Goal: Task Accomplishment & Management: Manage account settings

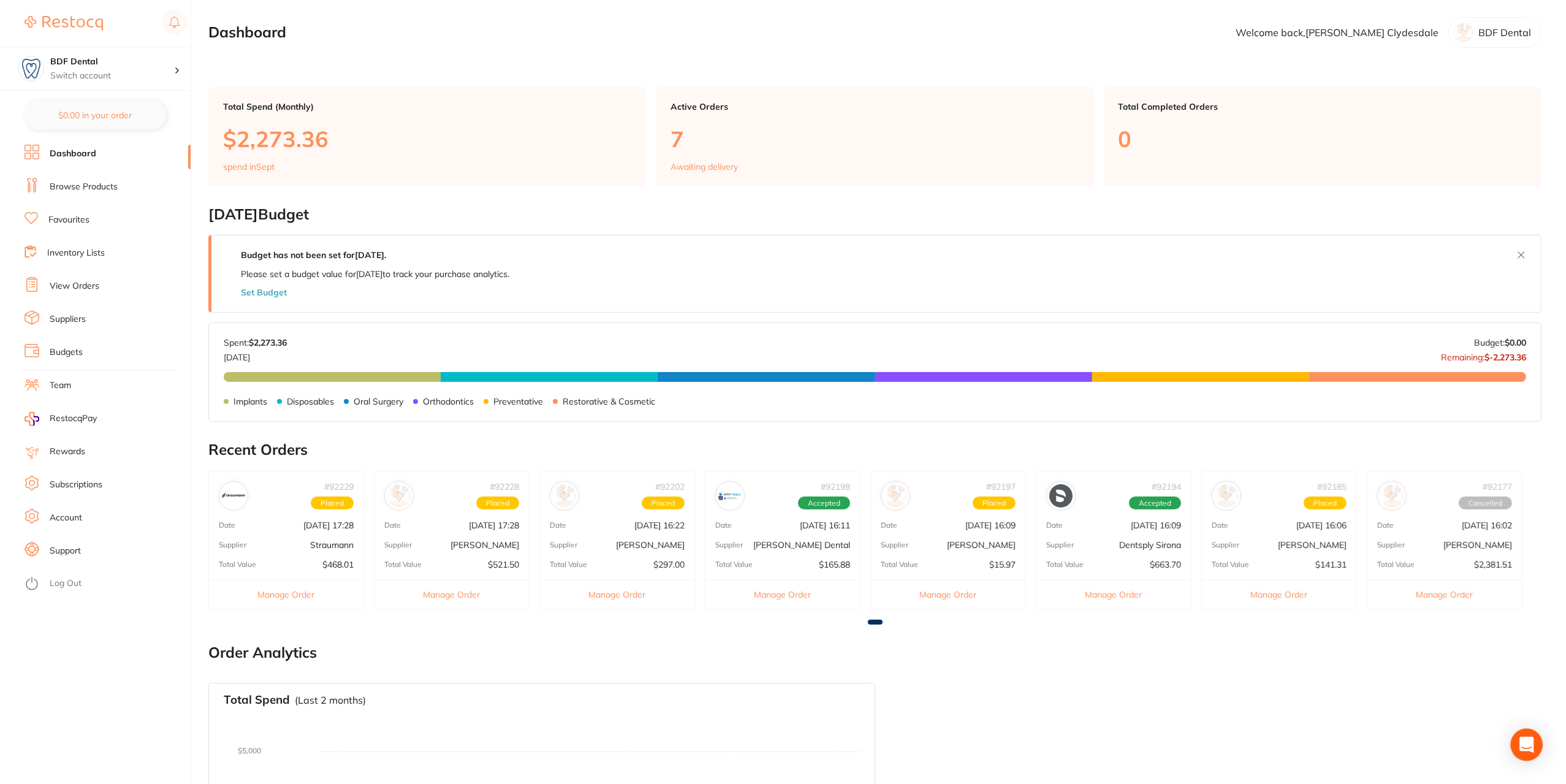
click at [1525, 750] on icon "Open Intercom Messenger" at bounding box center [1526, 744] width 16 height 16
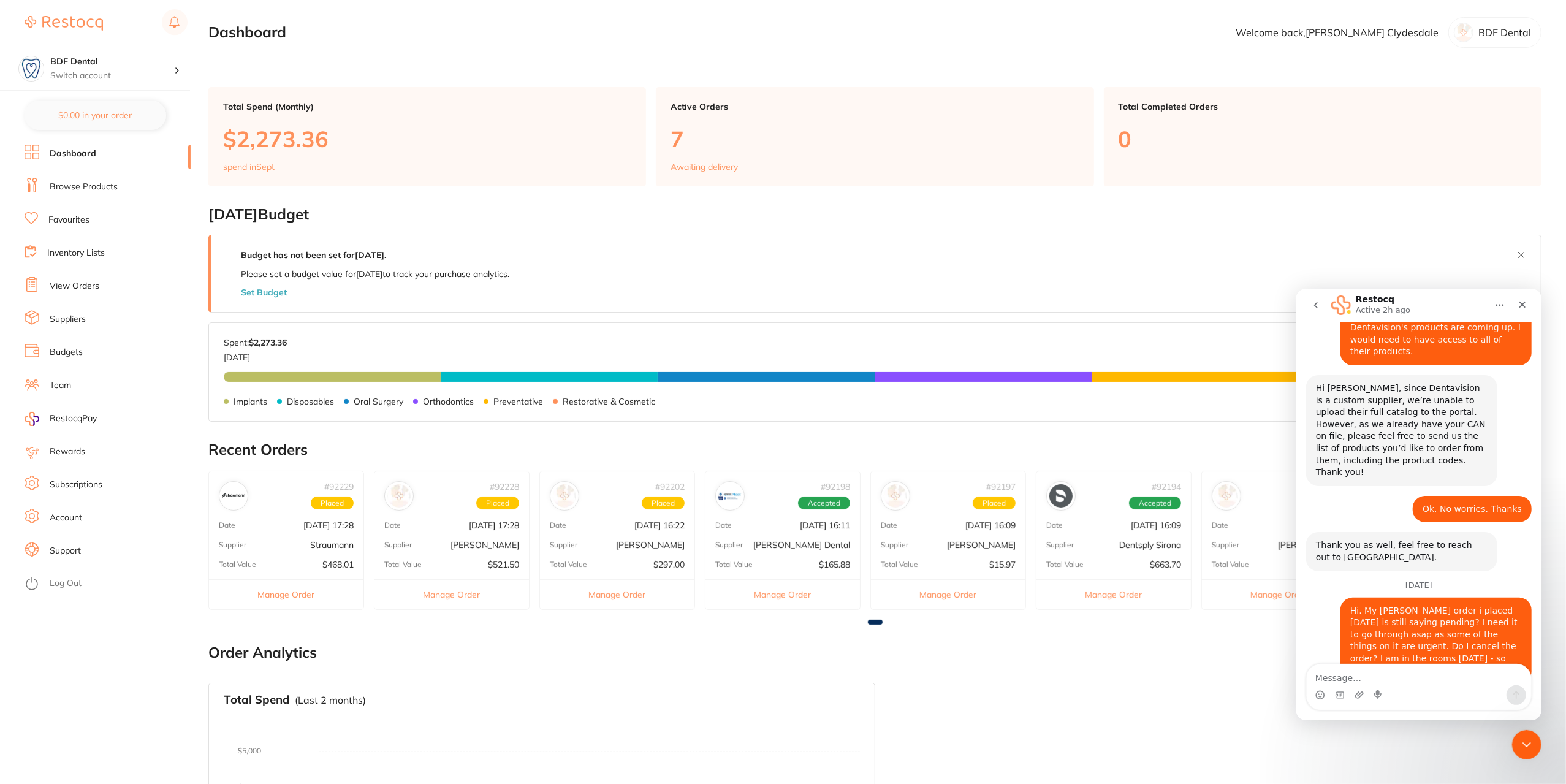
scroll to position [1772, 0]
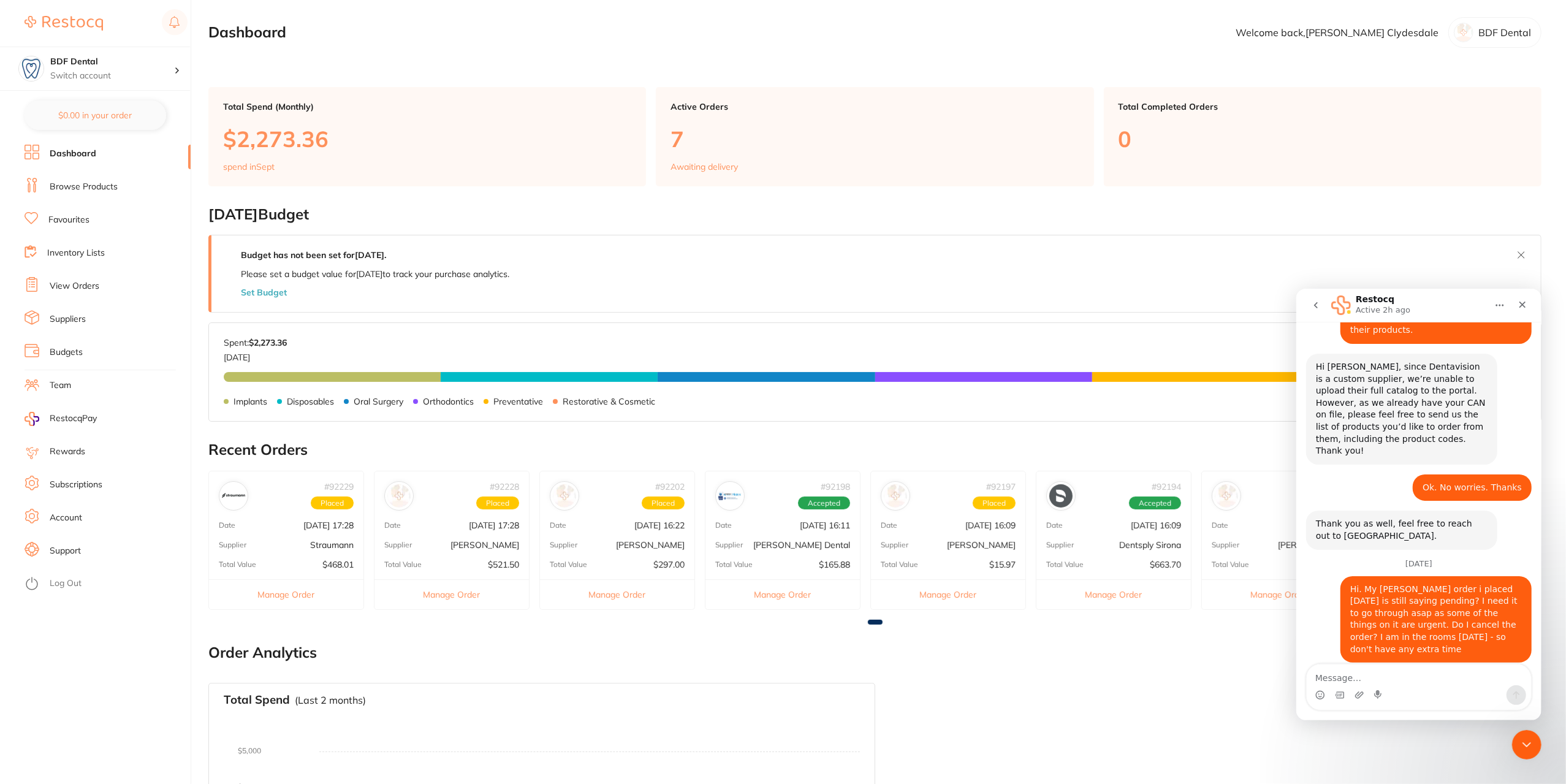
click at [1506, 307] on button "Home" at bounding box center [1499, 304] width 23 height 23
click at [1524, 299] on icon "Close" at bounding box center [1522, 304] width 10 height 10
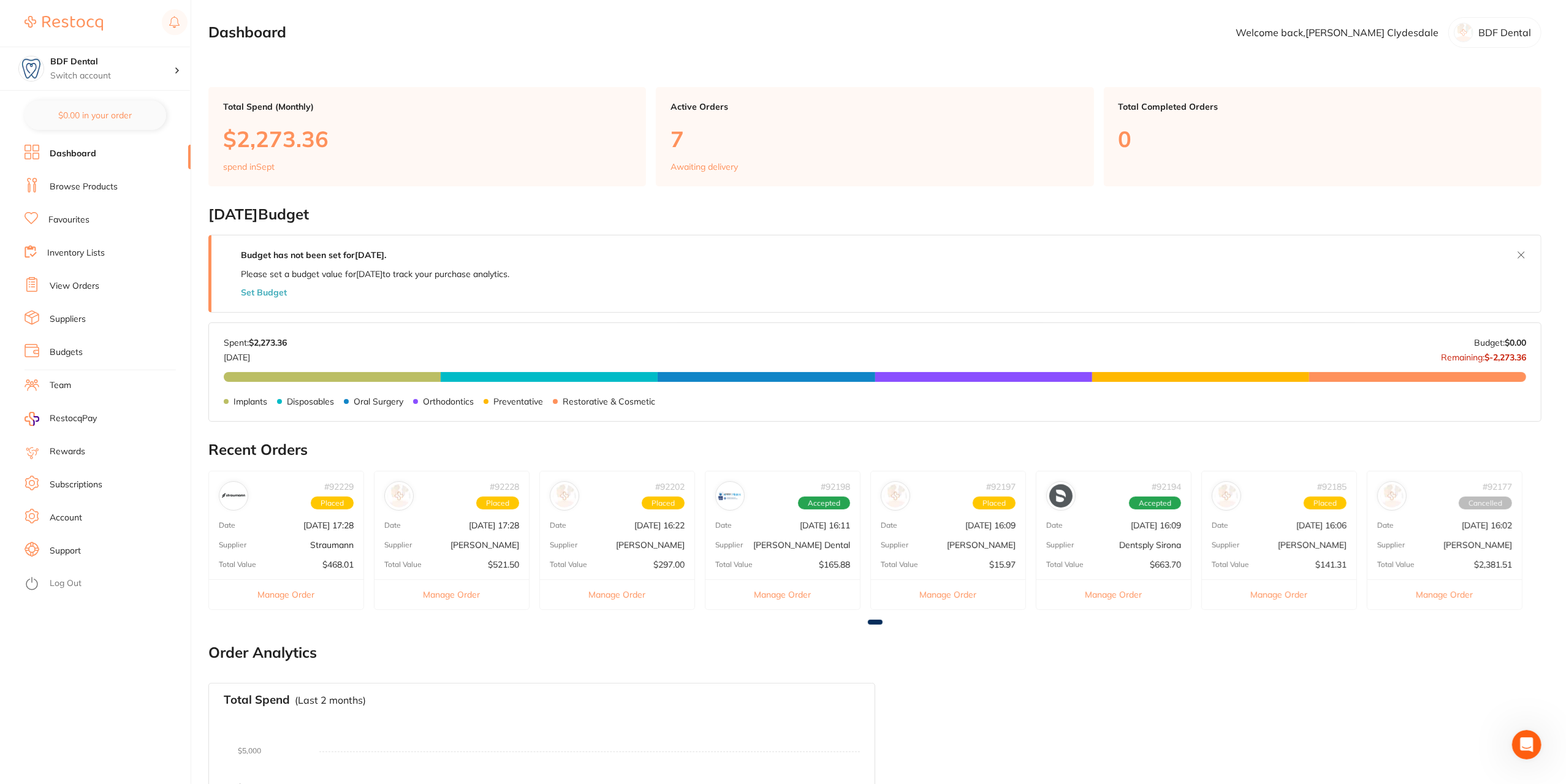
click at [783, 530] on div "# 92198 Accepted Date Sept 1 2025, 16:11 Supplier Erskine Dental Total Value $1…" at bounding box center [782, 539] width 155 height 139
click at [821, 554] on div "# 92198 Accepted Date [DATE] 16:11 Supplier [PERSON_NAME] Dental Total Value $1…" at bounding box center [782, 539] width 155 height 139
click at [432, 529] on div "# 92228 Placed Date [DATE] 17:28 Supplier [PERSON_NAME] Total Value $521.50 Man…" at bounding box center [451, 539] width 155 height 139
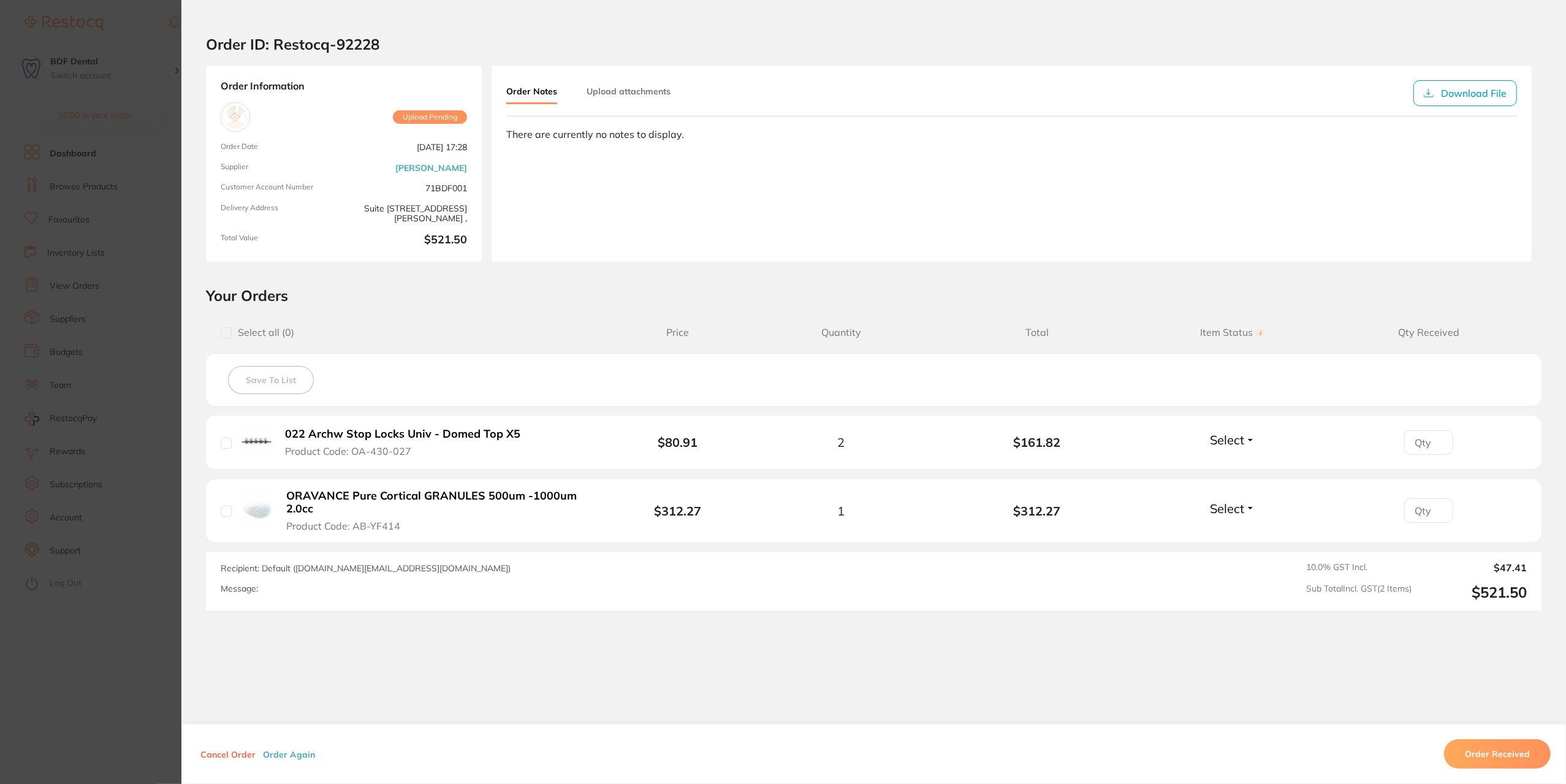
scroll to position [23, 0]
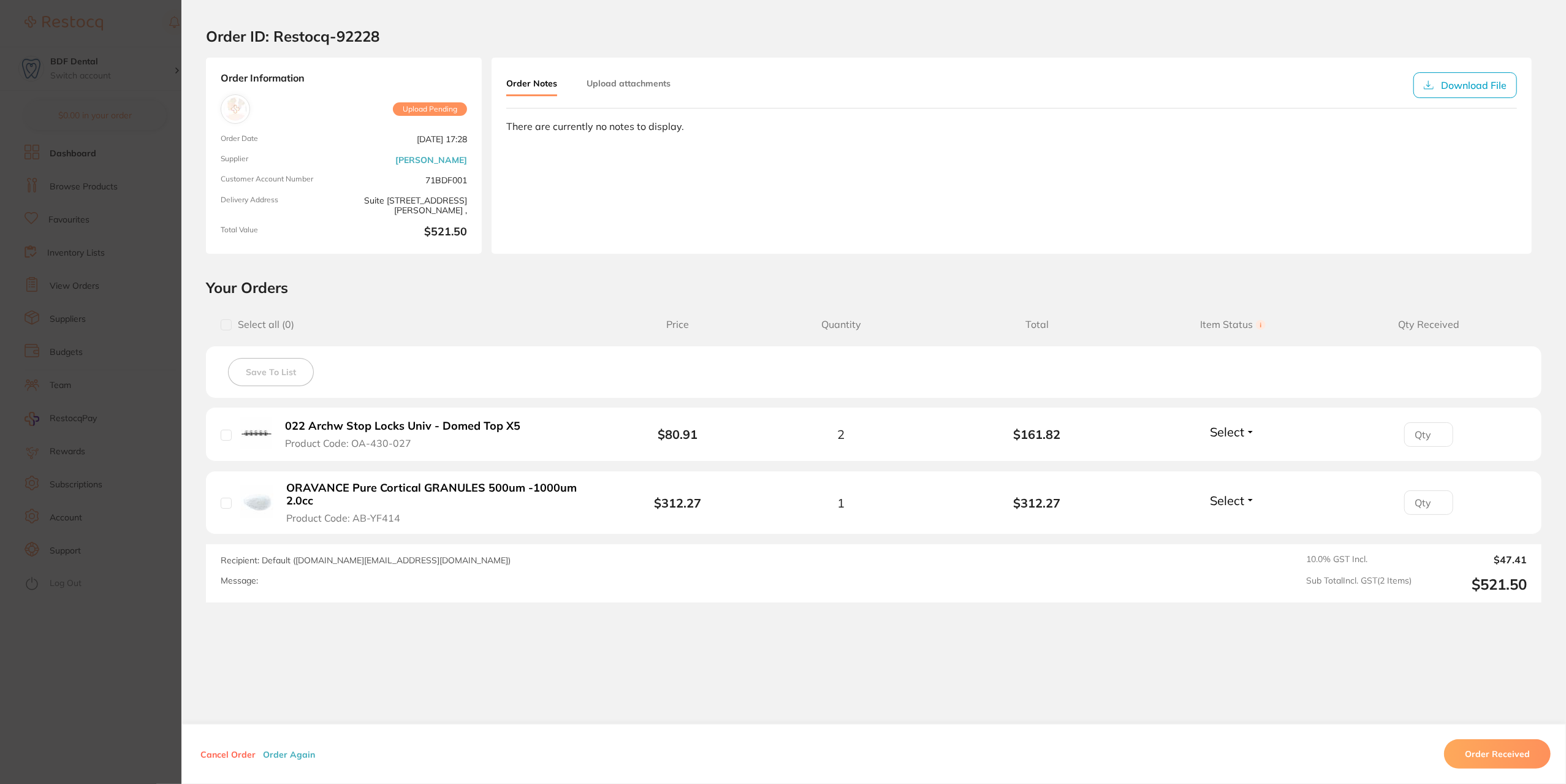
click at [218, 752] on button "Cancel Order" at bounding box center [227, 753] width 62 height 11
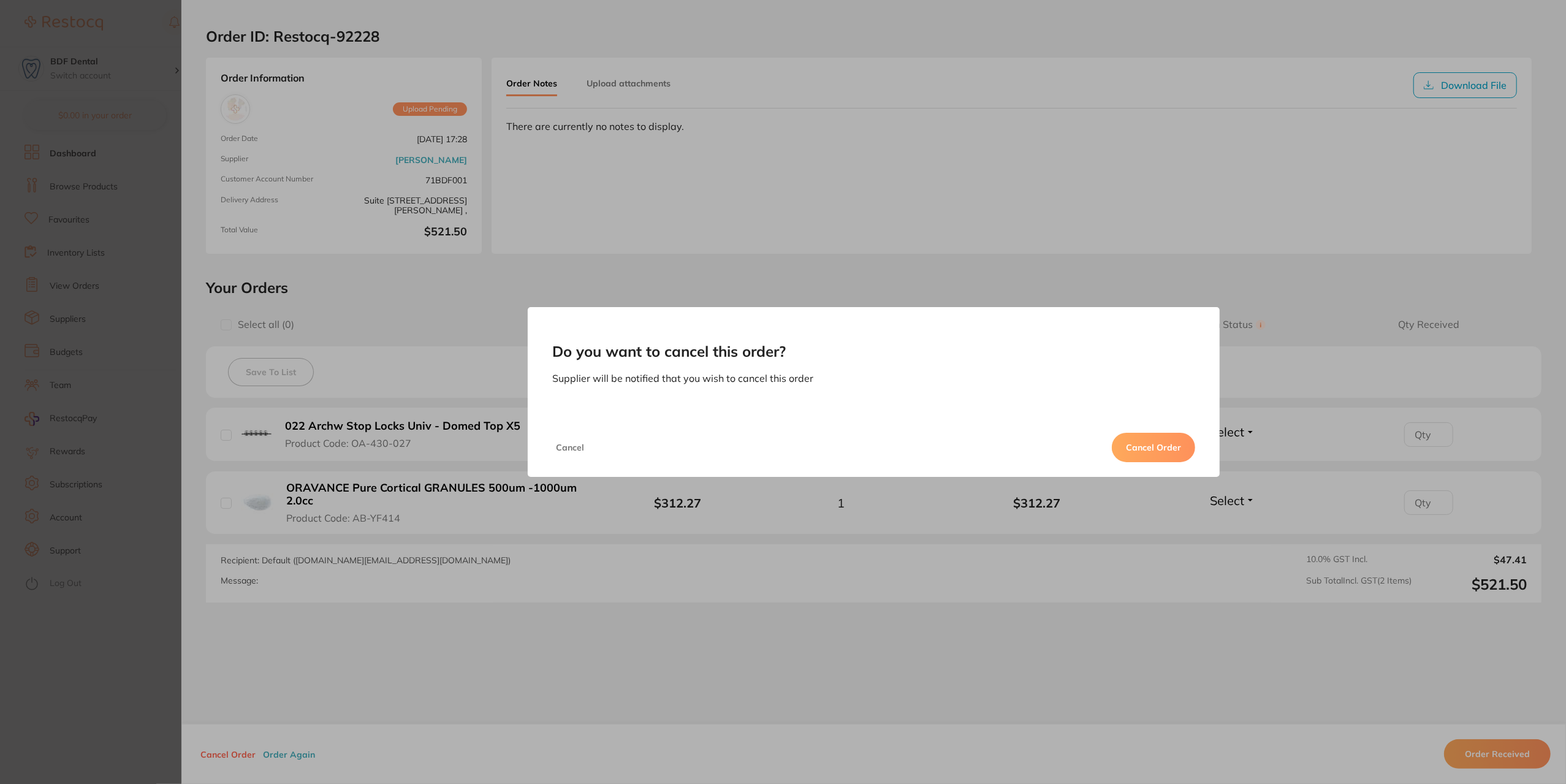
click at [1152, 436] on button "Cancel Order" at bounding box center [1153, 447] width 83 height 29
